Goal: Task Accomplishment & Management: Manage account settings

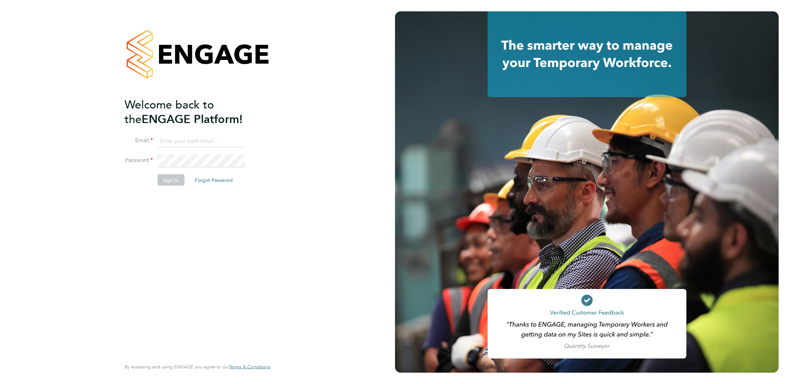
type input "oliver.deakin@randstad.co.uk"
click at [173, 183] on button "Sign In" at bounding box center [170, 179] width 27 height 11
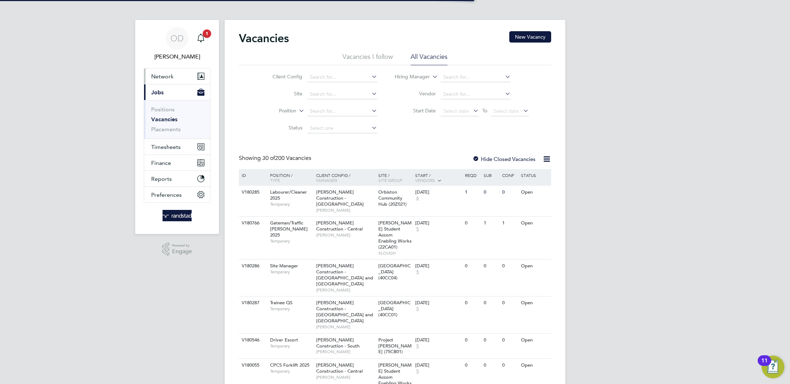
click at [165, 77] on span "Network" at bounding box center [162, 76] width 22 height 7
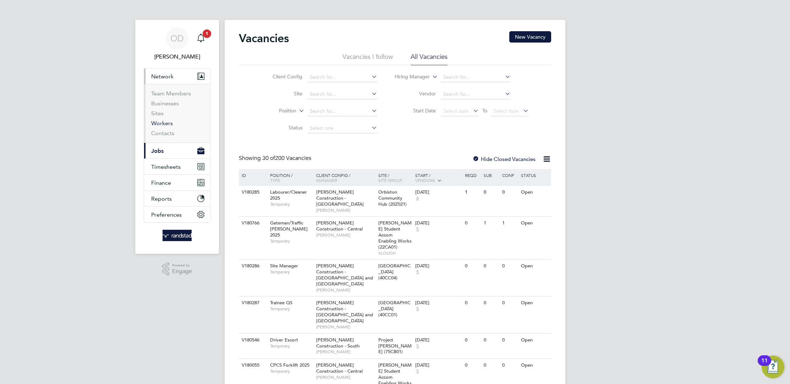
click at [166, 124] on link "Workers" at bounding box center [162, 123] width 22 height 7
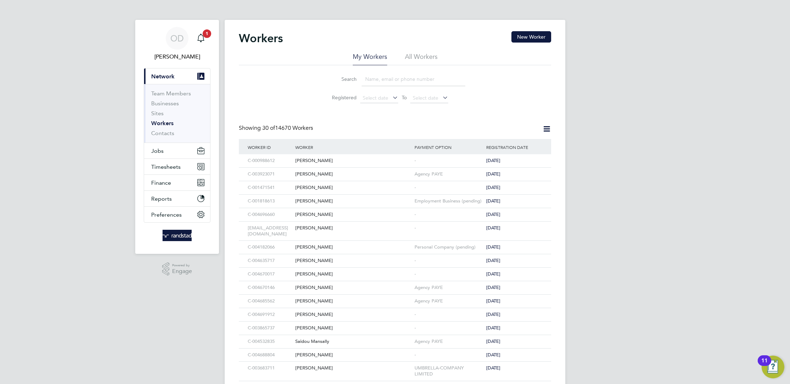
click at [391, 81] on input at bounding box center [414, 79] width 104 height 14
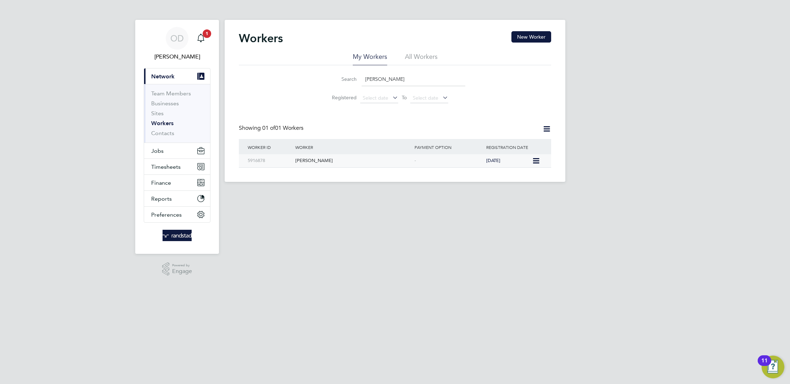
type input "[PERSON_NAME]"
click at [330, 162] on div "[PERSON_NAME]" at bounding box center [352, 160] width 119 height 13
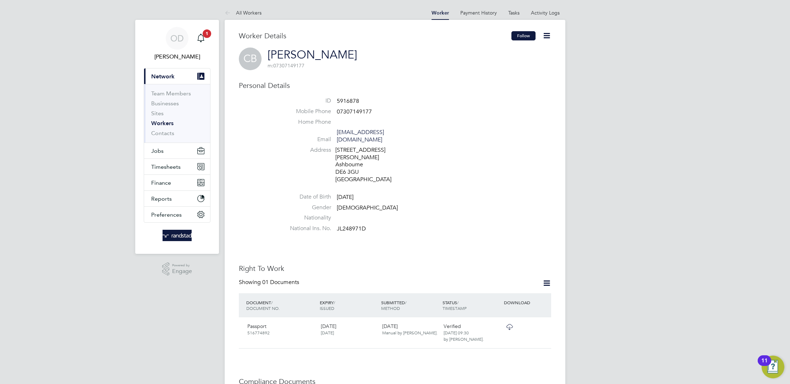
click at [518, 37] on button "Follow" at bounding box center [523, 35] width 24 height 9
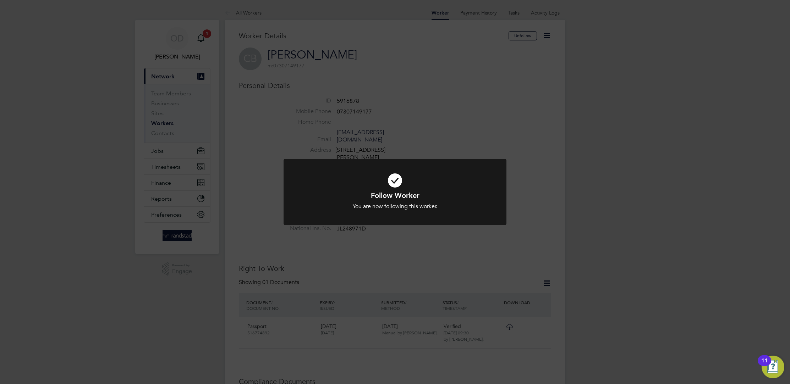
click at [443, 250] on div "Follow Worker You are now following this worker. Cancel Okay" at bounding box center [395, 192] width 790 height 384
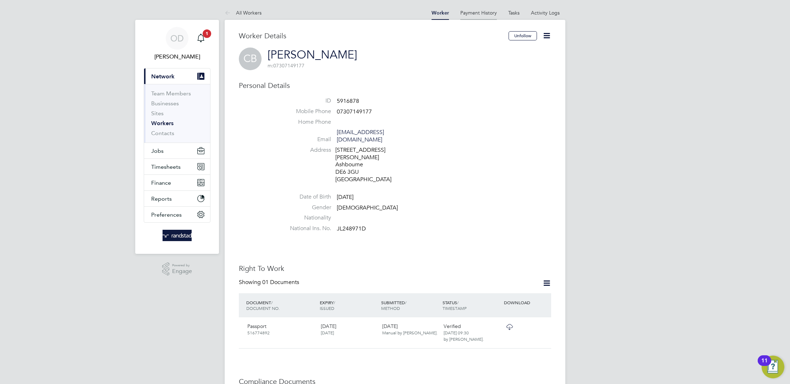
click at [479, 13] on link "Payment History" at bounding box center [478, 13] width 37 height 6
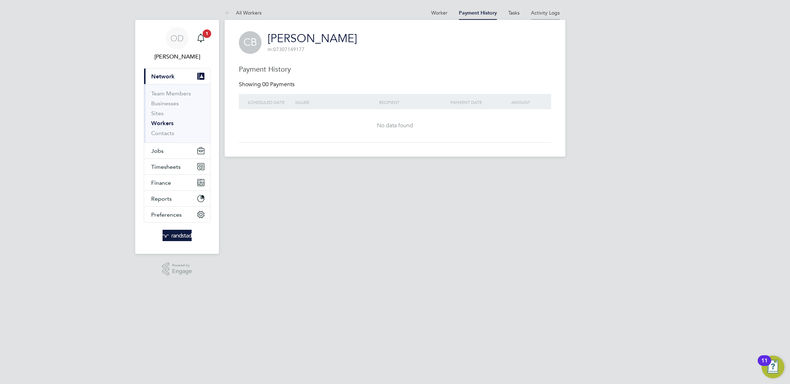
click at [552, 10] on link "Activity Logs" at bounding box center [545, 13] width 29 height 6
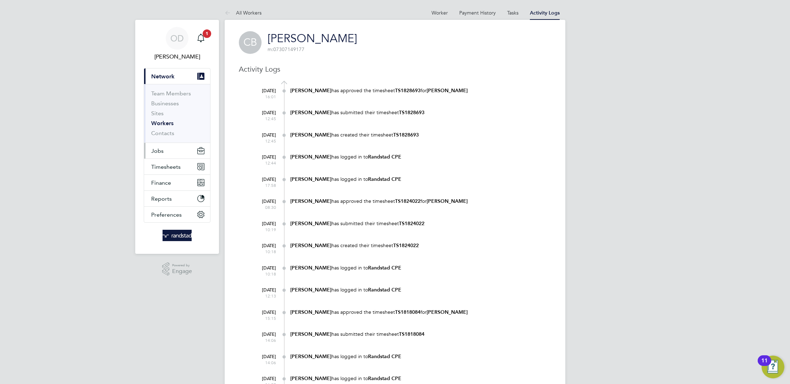
click at [161, 149] on span "Jobs" at bounding box center [157, 151] width 12 height 7
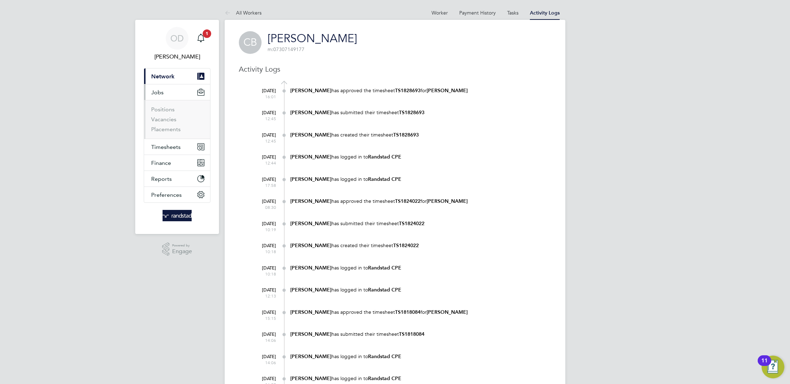
click at [163, 71] on button "Current page: Network" at bounding box center [177, 76] width 66 height 16
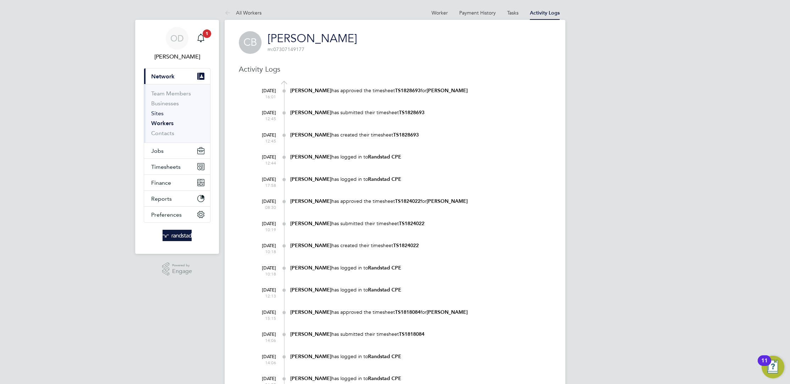
click at [161, 113] on link "Sites" at bounding box center [157, 113] width 12 height 7
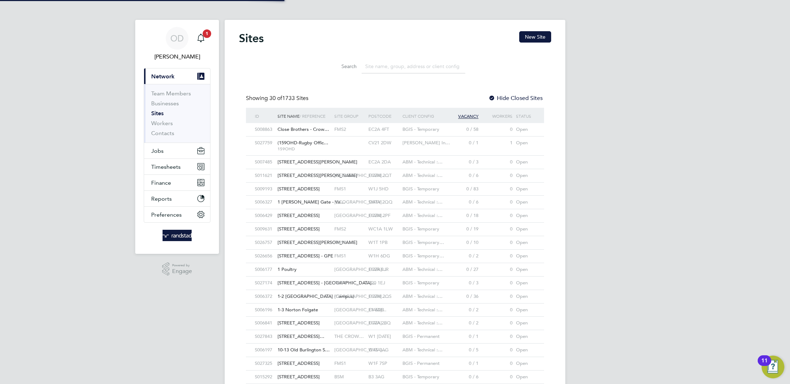
click at [392, 70] on input at bounding box center [414, 67] width 104 height 14
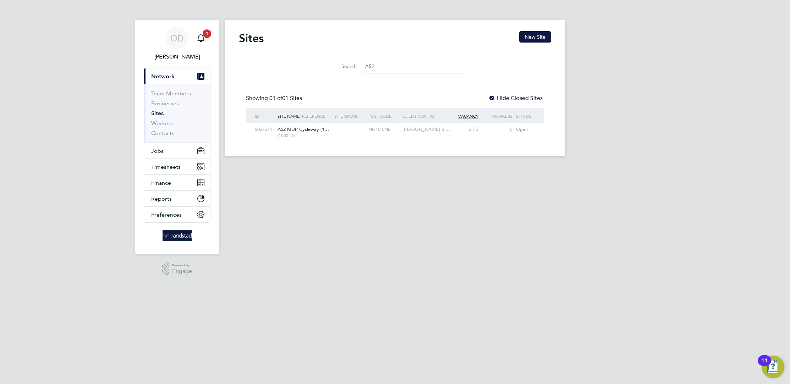
type input "A52"
click at [339, 132] on div at bounding box center [349, 129] width 34 height 13
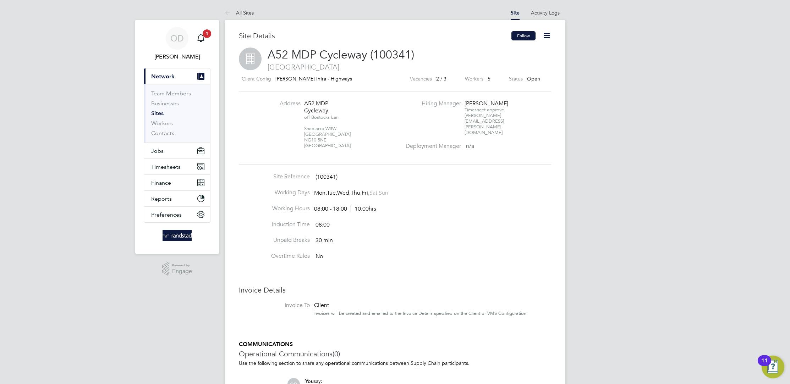
click at [517, 35] on button "Follow" at bounding box center [523, 35] width 24 height 9
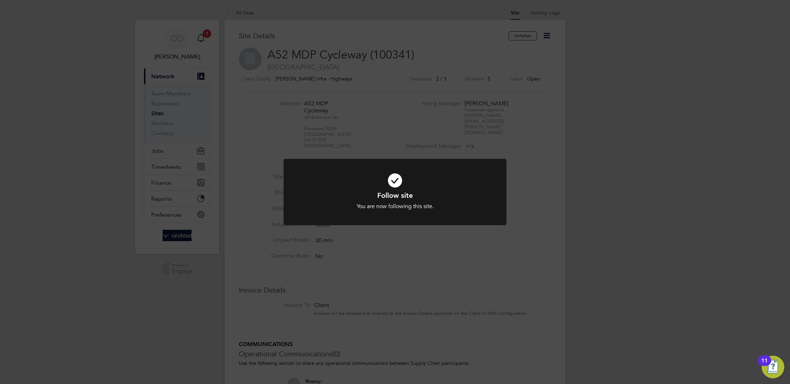
click at [533, 243] on div "Follow site You are now following this site. Cancel Okay" at bounding box center [395, 192] width 790 height 384
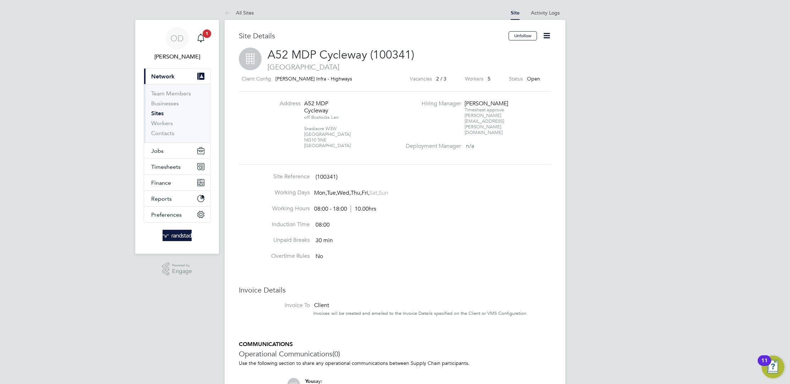
click at [480, 78] on label "Workers" at bounding box center [474, 79] width 18 height 9
click at [546, 35] on icon at bounding box center [546, 35] width 9 height 9
click at [427, 46] on div "Site Details" at bounding box center [374, 39] width 270 height 16
click at [543, 11] on link "Activity Logs" at bounding box center [545, 13] width 29 height 6
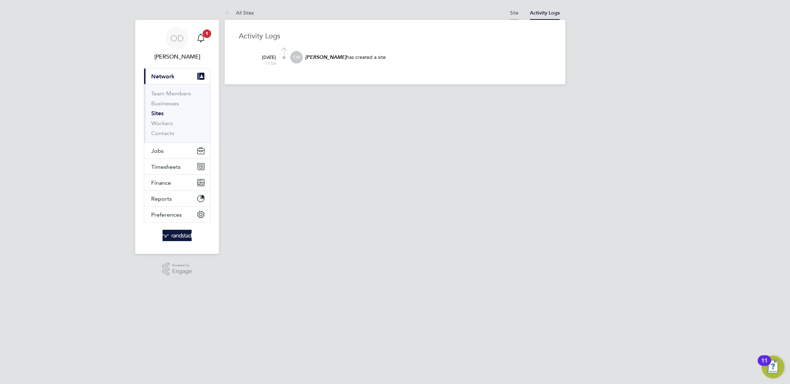
click at [513, 13] on link "Site" at bounding box center [514, 13] width 9 height 6
